Goal: Task Accomplishment & Management: Use online tool/utility

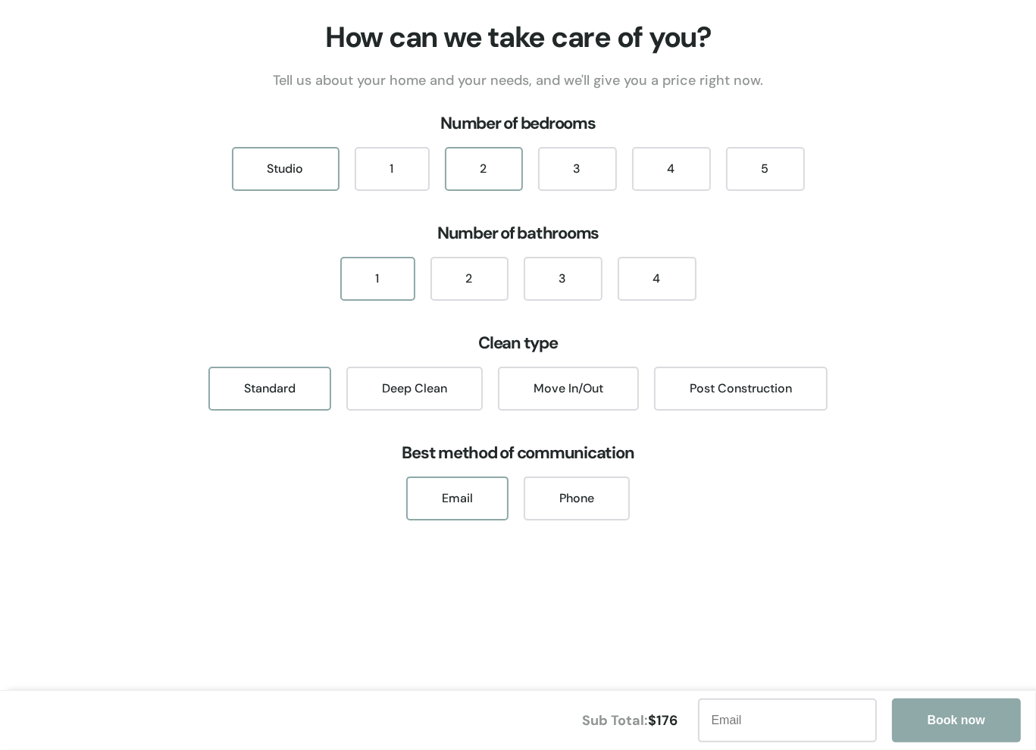
click at [474, 177] on div "2" at bounding box center [484, 169] width 78 height 44
click at [499, 284] on div "2" at bounding box center [470, 279] width 78 height 44
click at [594, 393] on div "Move In/Out" at bounding box center [568, 389] width 141 height 44
click at [577, 480] on div "Phone" at bounding box center [577, 499] width 106 height 44
click at [497, 495] on div "Email" at bounding box center [457, 499] width 102 height 44
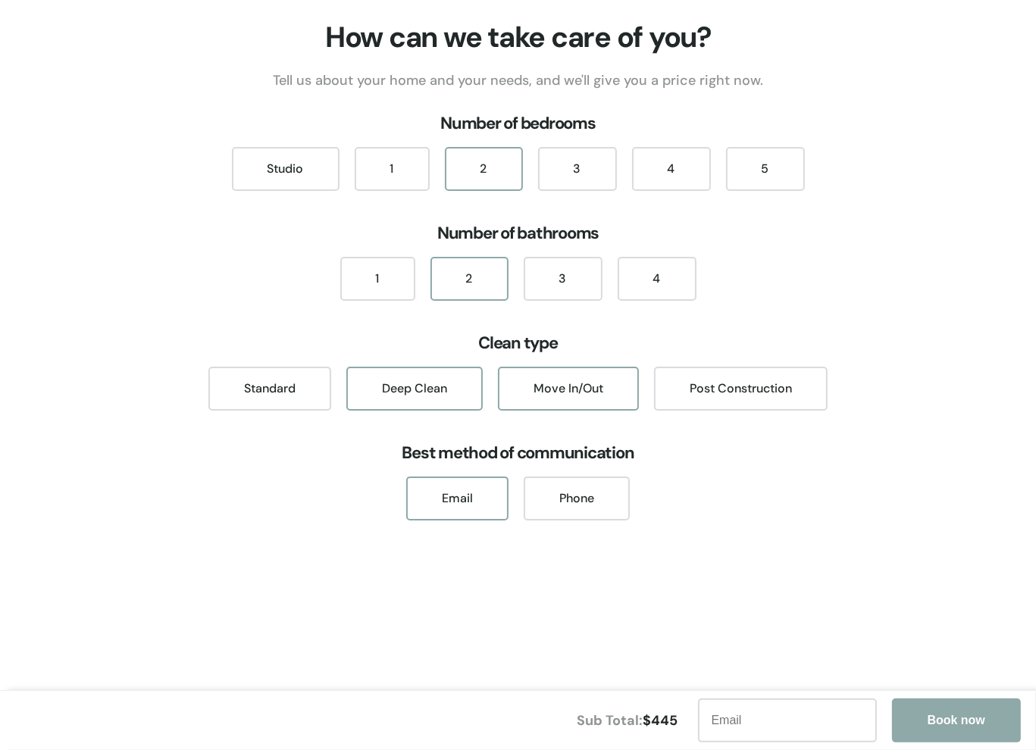
click at [411, 398] on div "Deep Clean" at bounding box center [414, 389] width 136 height 44
click at [315, 395] on div "Standard" at bounding box center [269, 389] width 123 height 44
click at [576, 395] on div "Move In/Out" at bounding box center [568, 389] width 141 height 44
click at [387, 392] on div "Deep Clean" at bounding box center [414, 389] width 136 height 44
click at [299, 395] on div "Standard" at bounding box center [269, 389] width 123 height 44
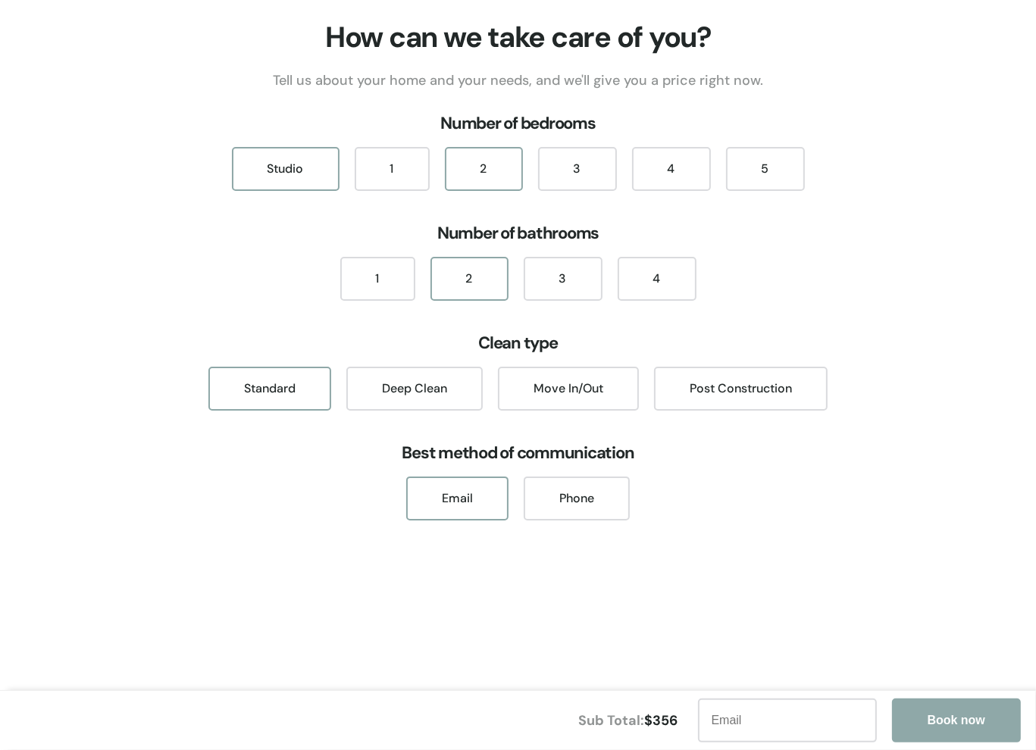
click at [300, 171] on div "Studio" at bounding box center [286, 169] width 108 height 44
click at [368, 277] on div "1" at bounding box center [377, 279] width 75 height 44
click at [256, 183] on div "Studio" at bounding box center [286, 169] width 108 height 44
click at [387, 174] on div "1" at bounding box center [392, 169] width 75 height 44
click at [502, 180] on div "2" at bounding box center [484, 169] width 78 height 44
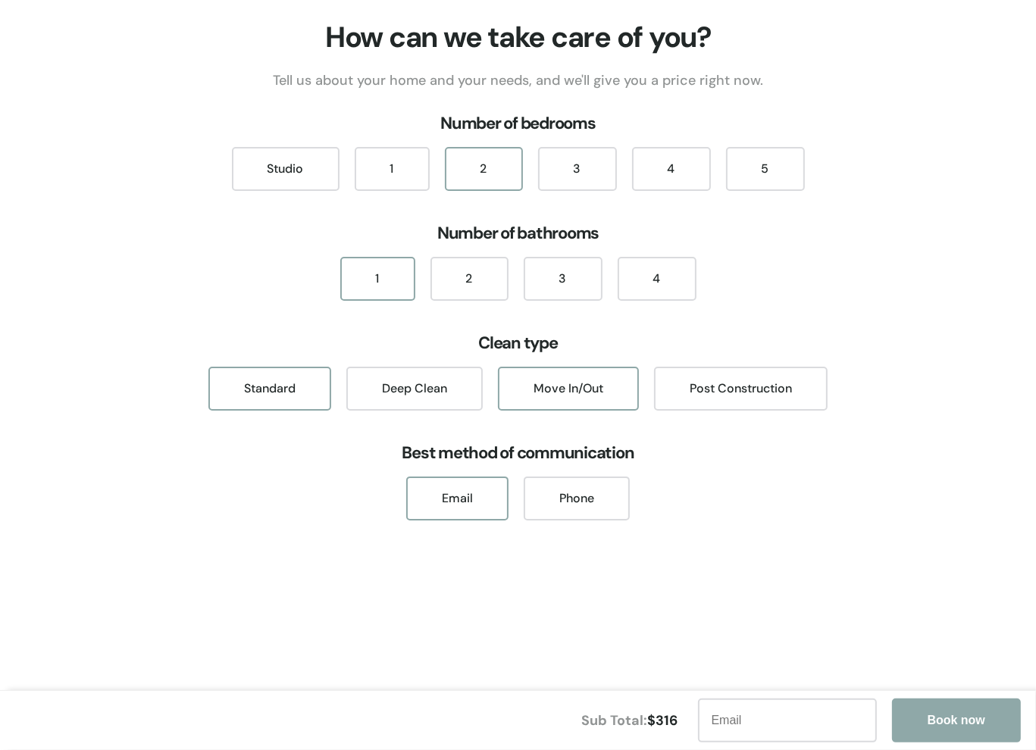
click at [567, 389] on div "Move In/Out" at bounding box center [568, 389] width 141 height 44
click at [767, 172] on div "5" at bounding box center [765, 169] width 79 height 44
click at [658, 280] on div "4" at bounding box center [657, 279] width 79 height 44
click at [446, 390] on div "Deep Clean" at bounding box center [414, 389] width 136 height 44
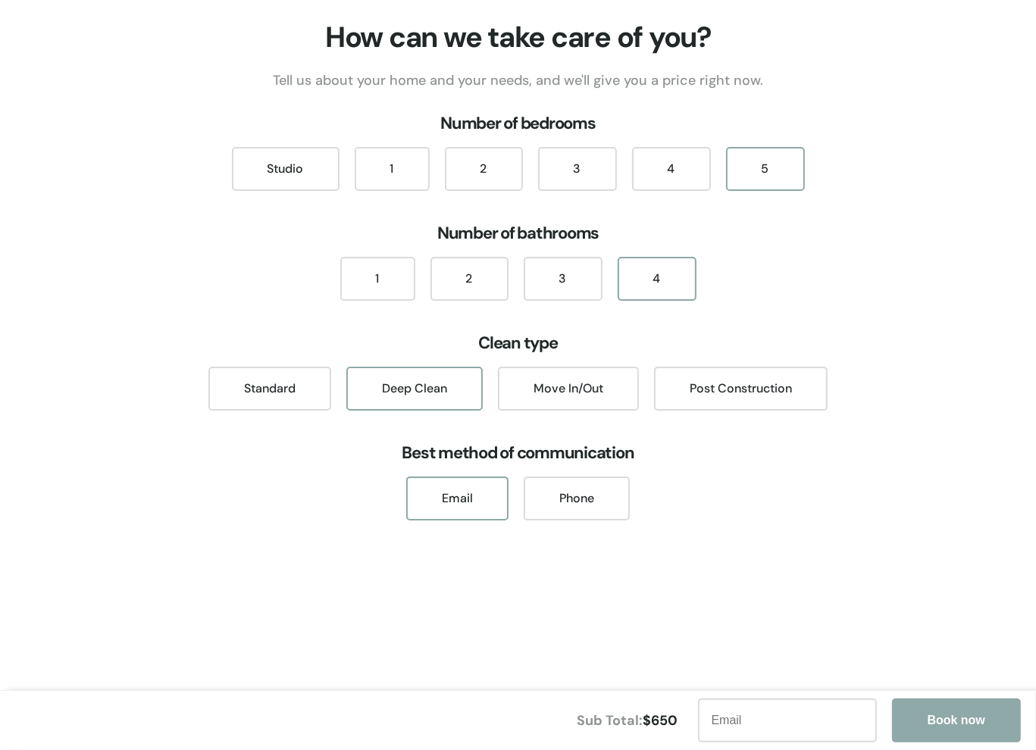
drag, startPoint x: 559, startPoint y: 390, endPoint x: 462, endPoint y: 396, distance: 98.0
click at [559, 390] on div "Move In/Out" at bounding box center [568, 389] width 141 height 44
click at [417, 396] on div "Deep Clean" at bounding box center [414, 389] width 136 height 44
click at [252, 369] on div "Standard" at bounding box center [269, 389] width 123 height 44
click at [521, 374] on div "Move In/Out" at bounding box center [568, 389] width 141 height 44
